Goal: Navigation & Orientation: Understand site structure

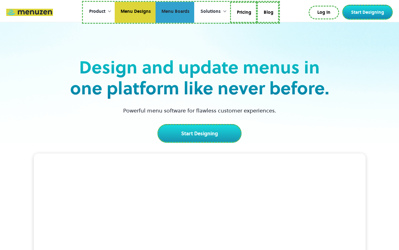
click at [175, 12] on link "Menu Boards" at bounding box center [175, 12] width 39 height 21
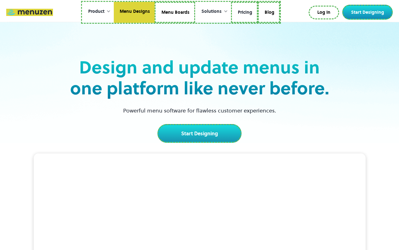
click at [243, 12] on link "Pricing" at bounding box center [244, 12] width 27 height 21
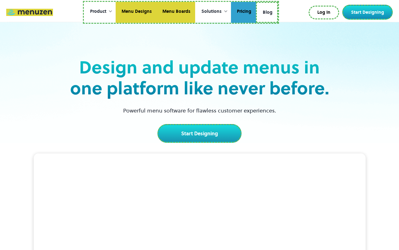
click at [267, 11] on link "Blog" at bounding box center [267, 12] width 22 height 21
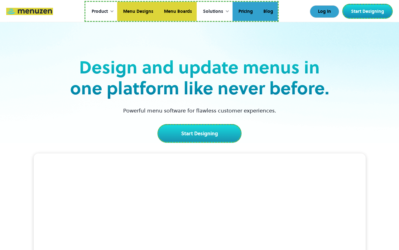
click at [325, 12] on link "Log In" at bounding box center [324, 11] width 29 height 12
